Goal: Use online tool/utility: Use online tool/utility

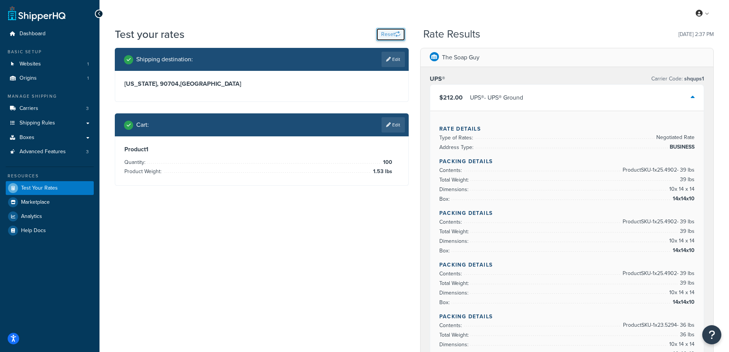
click at [384, 29] on button "Reset" at bounding box center [390, 34] width 29 height 13
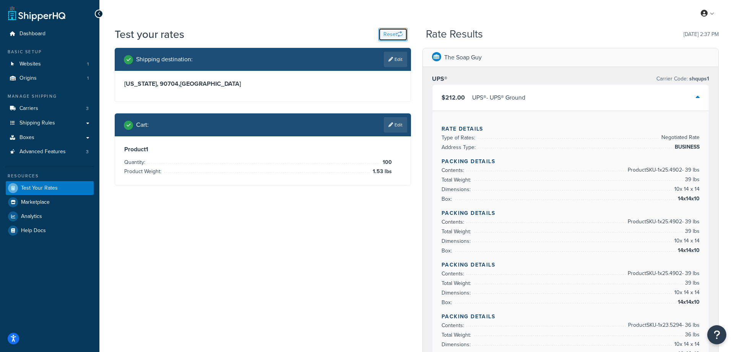
select select "[GEOGRAPHIC_DATA]"
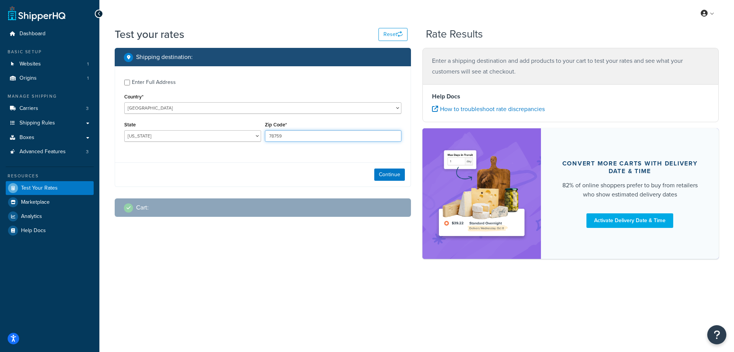
drag, startPoint x: 292, startPoint y: 140, endPoint x: 261, endPoint y: 138, distance: 31.8
click at [261, 138] on div "State [US_STATE] [US_STATE] [US_STATE] [US_STATE] [US_STATE] Armed Forces Ameri…" at bounding box center [262, 133] width 281 height 28
paste input "95901"
type input "95901"
click at [248, 154] on div "Enter Full Address Country* [GEOGRAPHIC_DATA] [GEOGRAPHIC_DATA] [GEOGRAPHIC_DAT…" at bounding box center [263, 111] width 296 height 90
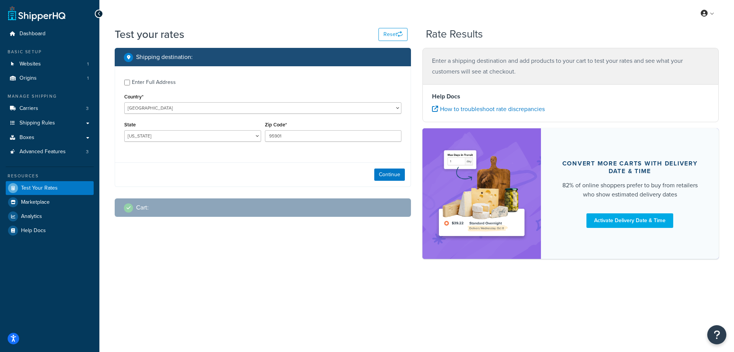
click at [161, 128] on div "State [US_STATE] [US_STATE] [US_STATE] [US_STATE] [US_STATE] Armed Forces Ameri…" at bounding box center [192, 130] width 137 height 22
click at [152, 138] on select "[US_STATE] [US_STATE] [US_STATE] [US_STATE] [US_STATE] Armed Forces Americas Ar…" at bounding box center [192, 135] width 137 height 11
select select "CA"
click at [124, 130] on select "[US_STATE] [US_STATE] [US_STATE] [US_STATE] [US_STATE] Armed Forces Americas Ar…" at bounding box center [192, 135] width 137 height 11
click at [388, 174] on button "Continue" at bounding box center [389, 174] width 31 height 12
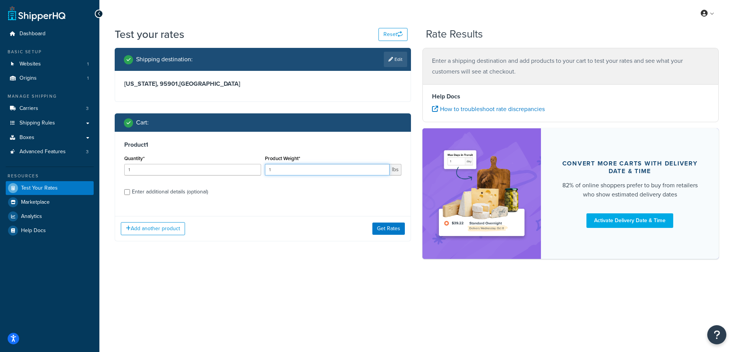
drag, startPoint x: 276, startPoint y: 170, endPoint x: 262, endPoint y: 171, distance: 13.4
click at [262, 171] on div "Quantity* 1 Product Weight* 1 lbs" at bounding box center [262, 167] width 281 height 28
paste input "4.60"
type input "4.60"
click at [212, 172] on input "1" at bounding box center [192, 169] width 137 height 11
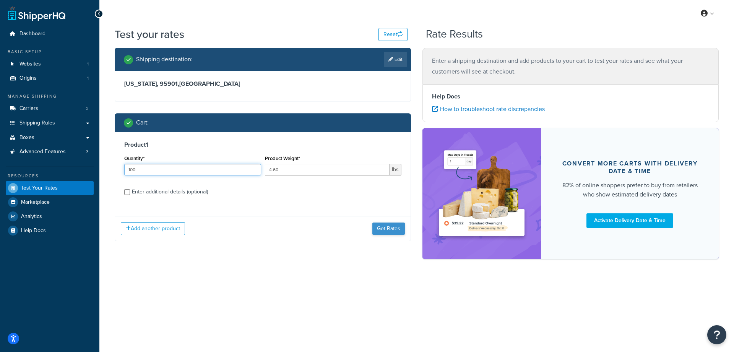
type input "100"
click at [377, 226] on button "Get Rates" at bounding box center [389, 228] width 33 height 12
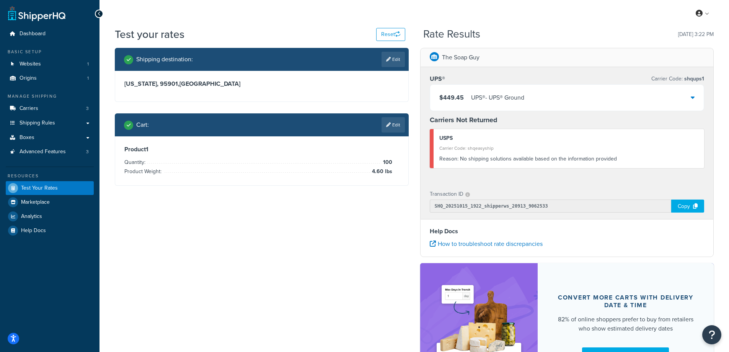
click at [508, 100] on div "UPS® - UPS® Ground" at bounding box center [497, 97] width 53 height 11
